Goal: Information Seeking & Learning: Learn about a topic

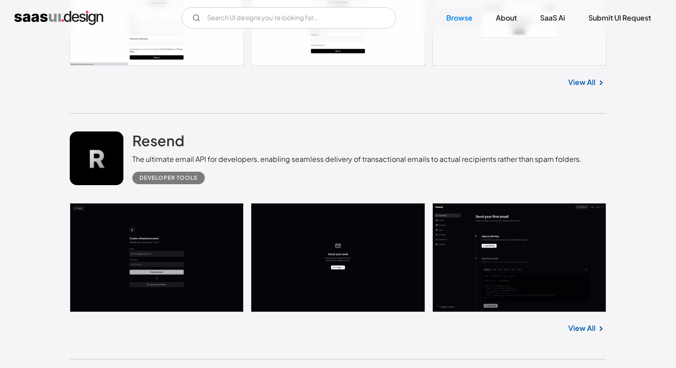
scroll to position [3263, 0]
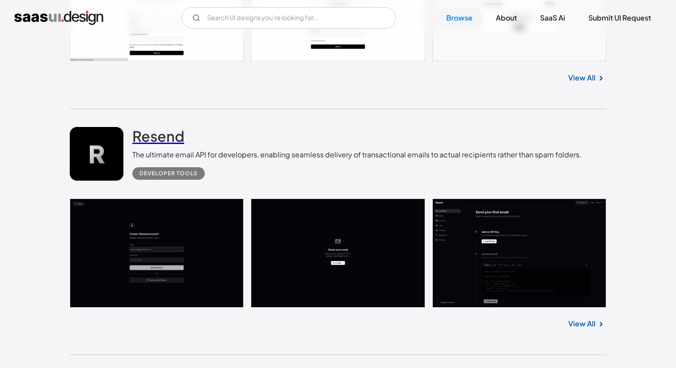
click at [165, 145] on h2 "Resend" at bounding box center [158, 136] width 52 height 18
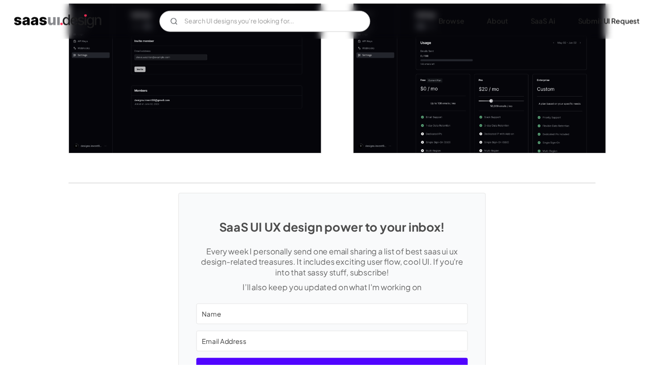
scroll to position [1502, 0]
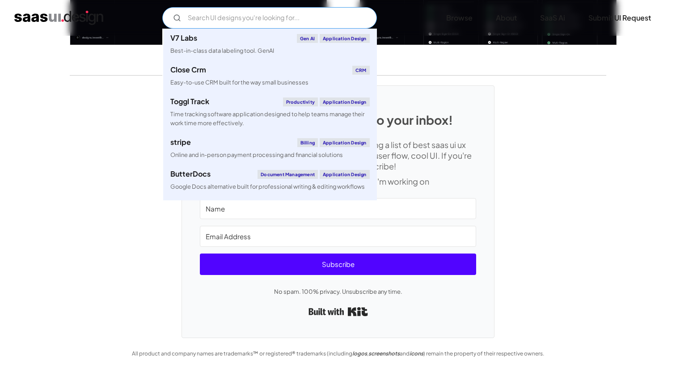
click at [251, 20] on input "Email Form" at bounding box center [269, 17] width 215 height 21
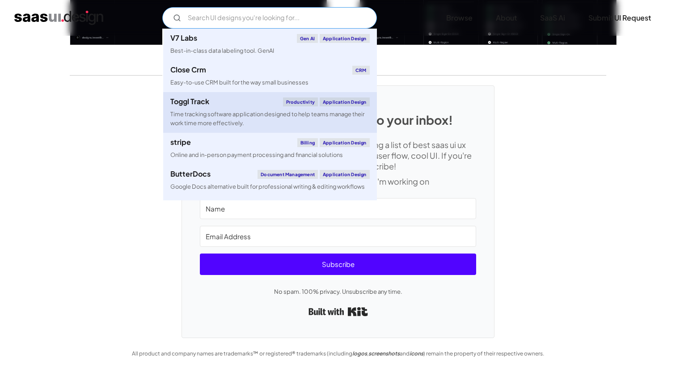
click at [208, 110] on div "Time tracking software application designed to help teams manage their work tim…" at bounding box center [269, 118] width 199 height 17
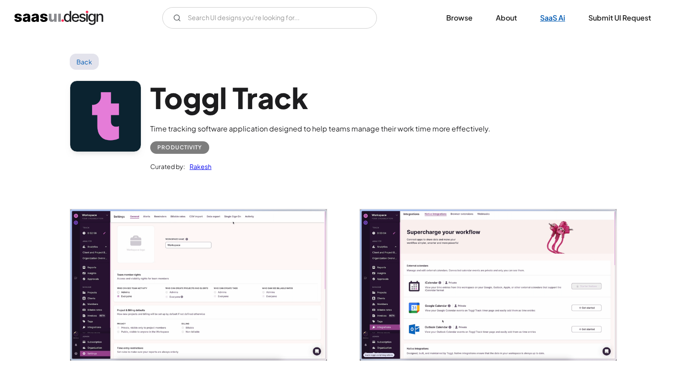
click at [558, 18] on link "SaaS Ai" at bounding box center [553, 18] width 47 height 20
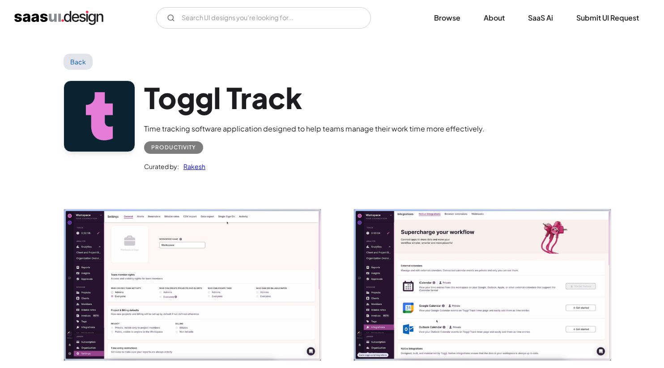
click at [76, 61] on link "Back" at bounding box center [78, 62] width 29 height 16
click at [543, 21] on link "SaaS Ai" at bounding box center [540, 18] width 47 height 20
click at [83, 64] on link "Back" at bounding box center [78, 62] width 29 height 16
click at [77, 20] on img "home" at bounding box center [58, 18] width 89 height 14
